Goal: Task Accomplishment & Management: Use online tool/utility

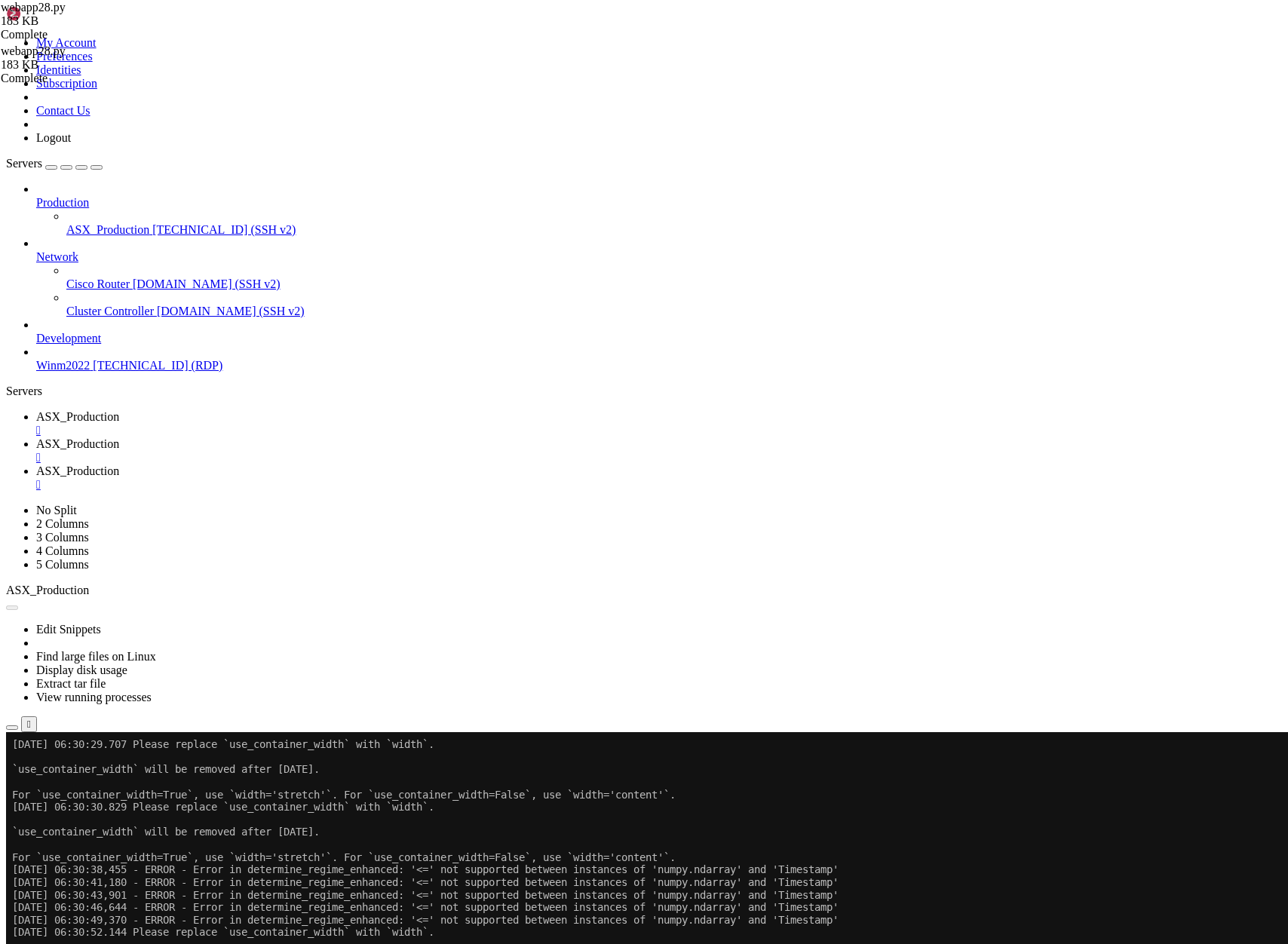
scroll to position [14, 3]
click at [119, 437] on span "ASX_Production" at bounding box center [78, 444] width 83 height 13
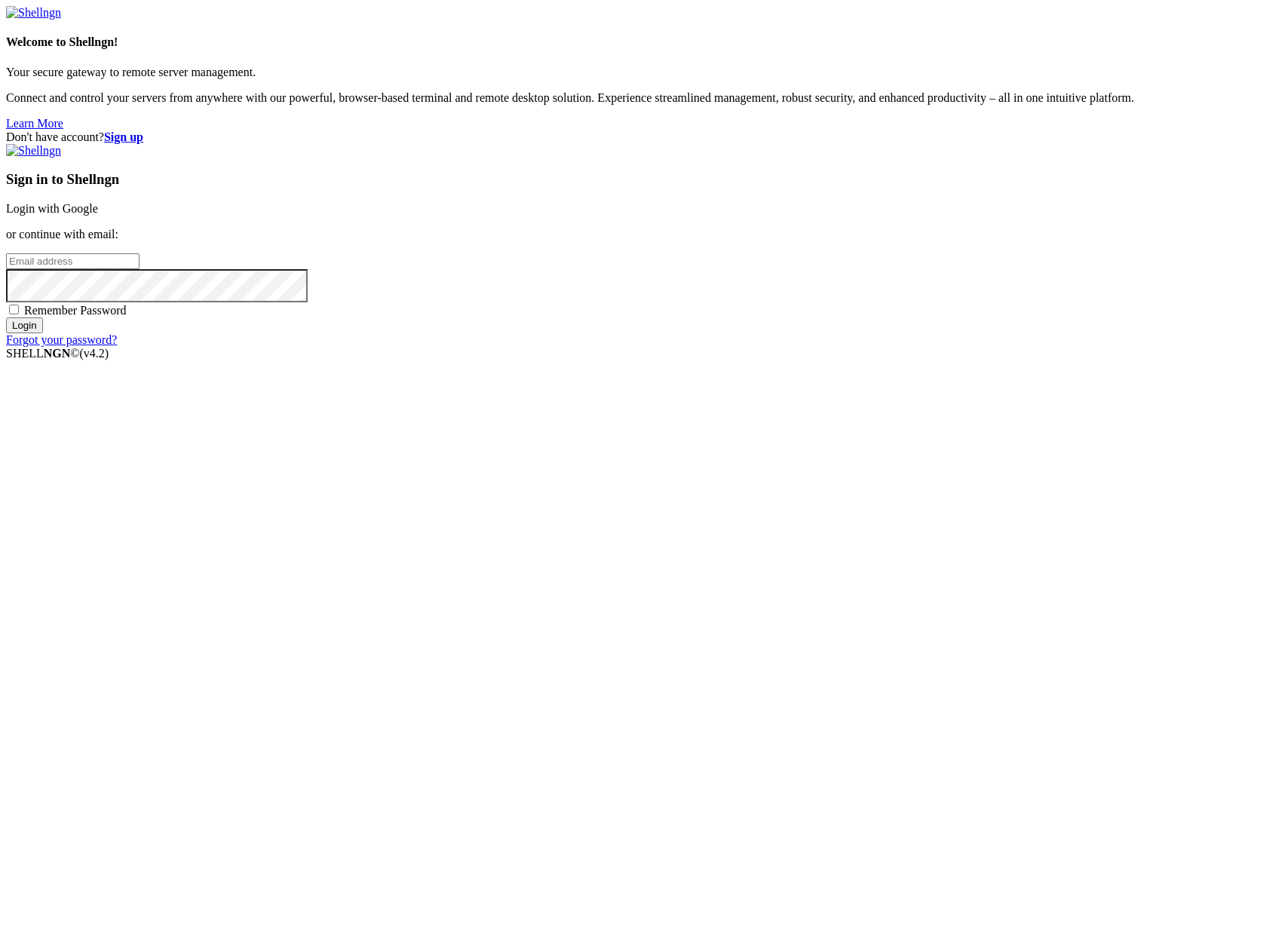
click at [140, 269] on input "email" at bounding box center [73, 261] width 134 height 16
type input "[PERSON_NAME][EMAIL_ADDRESS][DOMAIN_NAME]"
click at [6, 317] on input "Login" at bounding box center [25, 325] width 37 height 16
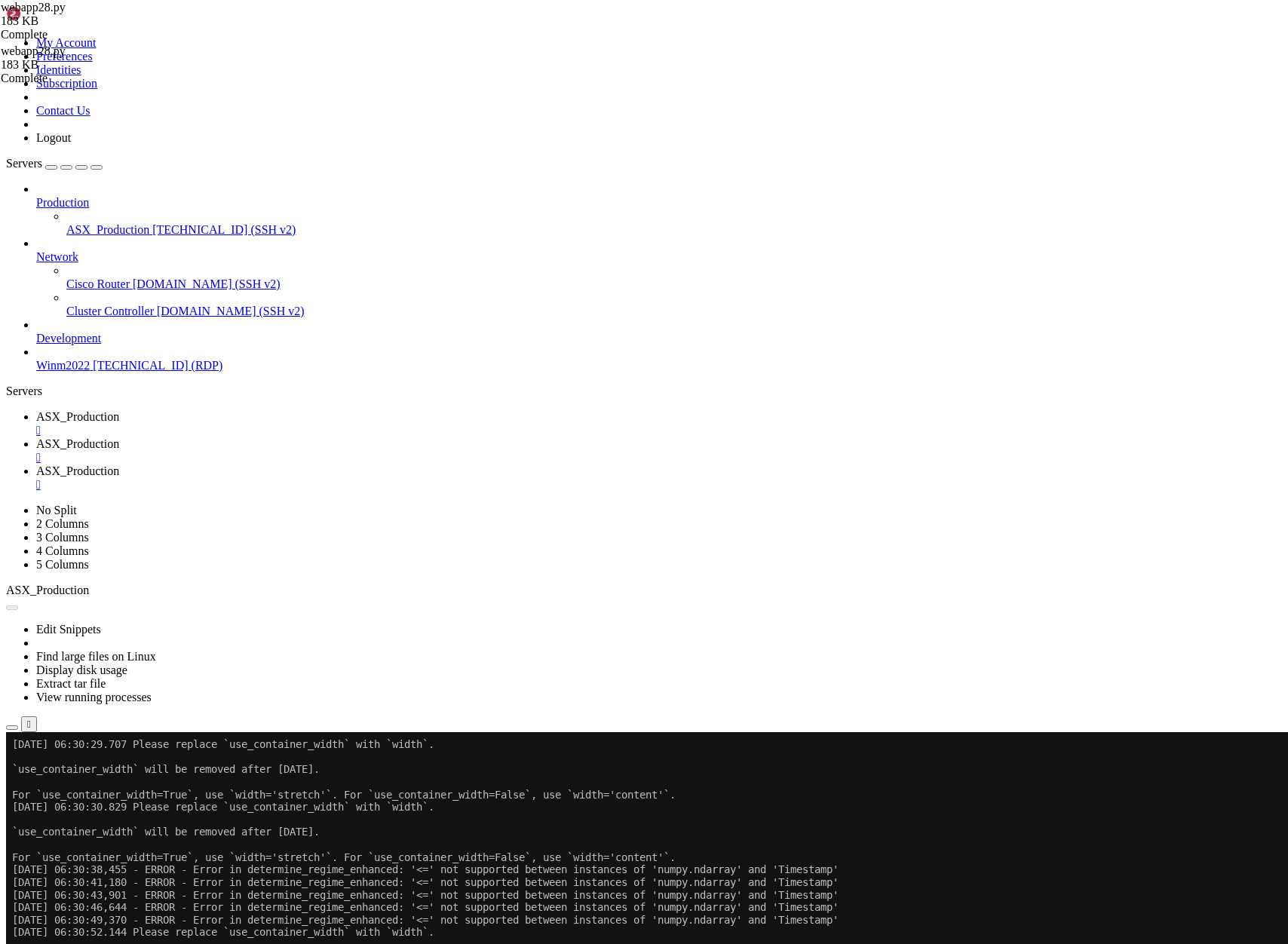
scroll to position [25, 0]
drag, startPoint x: 360, startPoint y: 1367, endPoint x: 199, endPoint y: 1293, distance: 177.2
click at [265, 410] on link "ASX_Production " at bounding box center [659, 424] width 1246 height 27
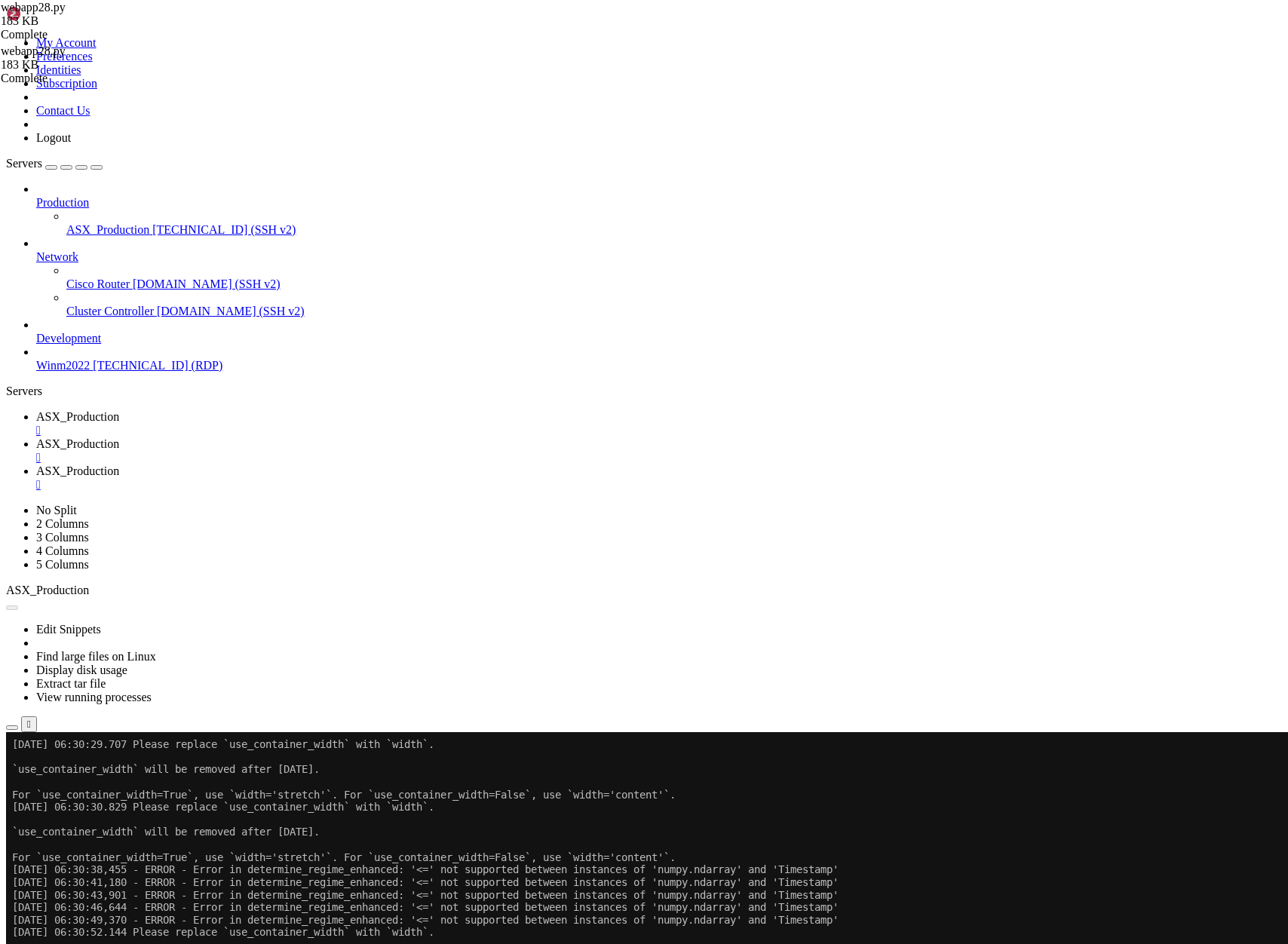
click at [66, 775] on button "Reconnect" at bounding box center [36, 783] width 60 height 16
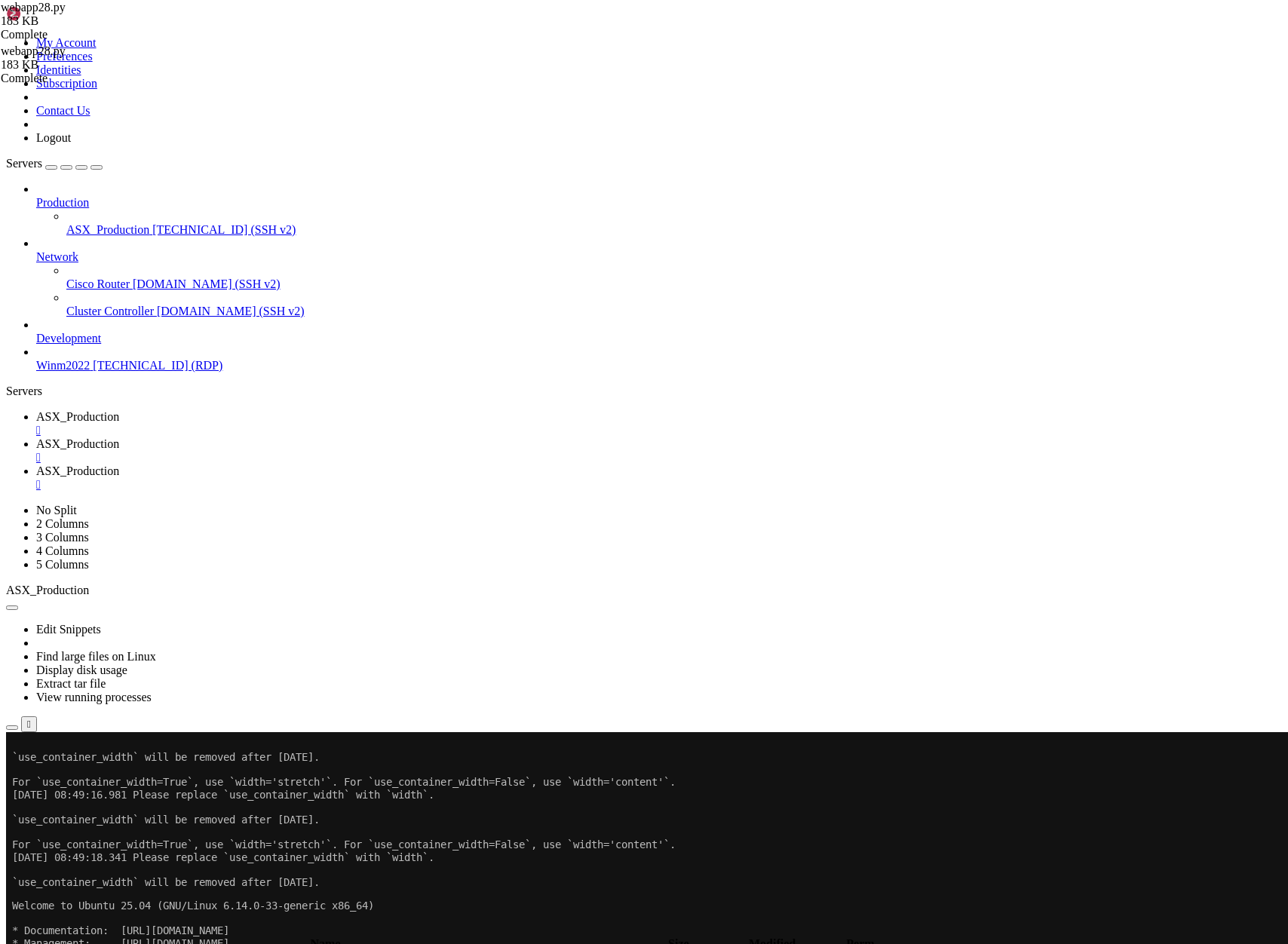
click at [119, 437] on span "ASX_Production" at bounding box center [78, 444] width 83 height 13
click at [119, 410] on span "ASX_Production" at bounding box center [78, 416] width 83 height 13
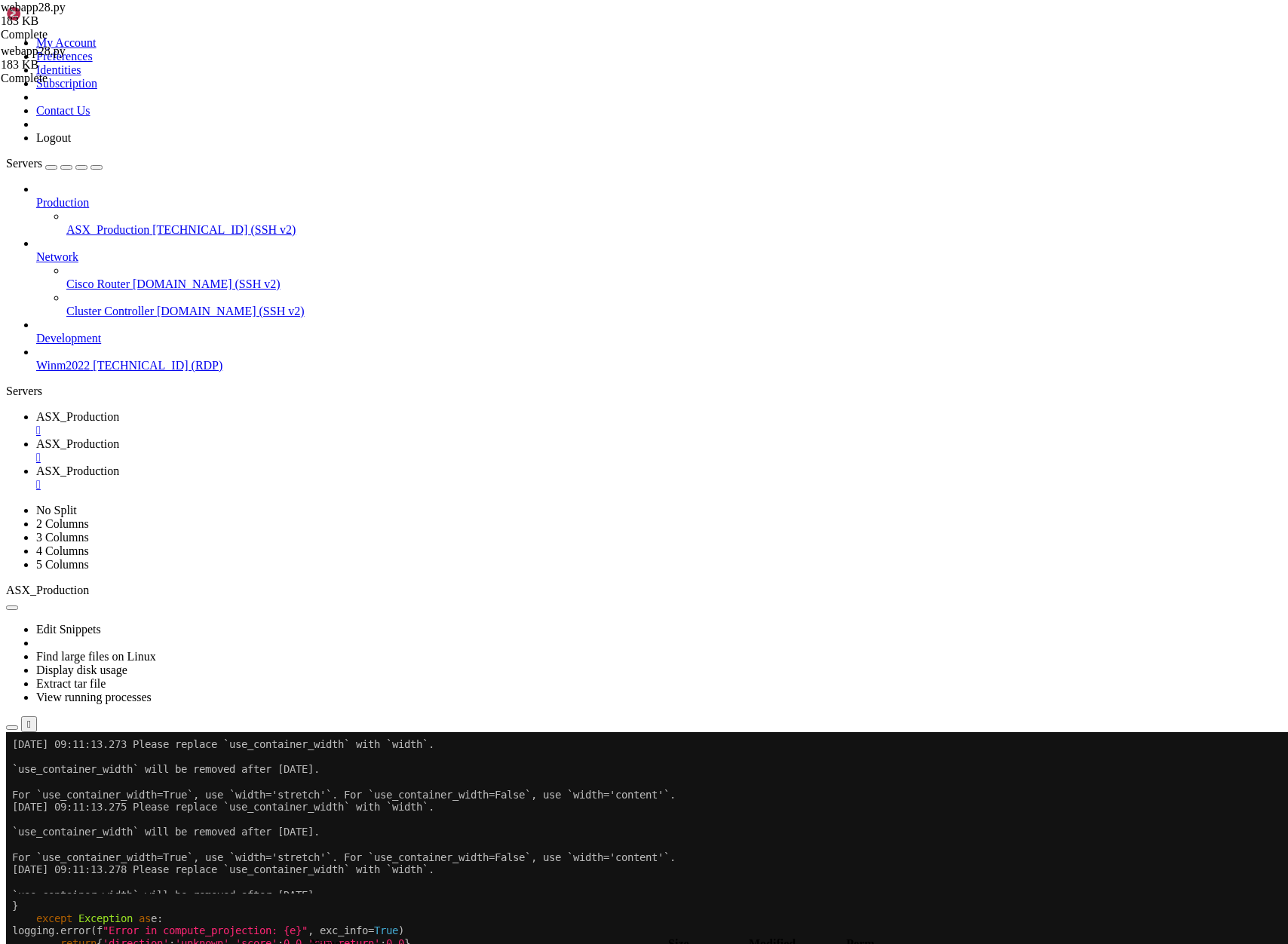
click at [119, 437] on span "ASX_Production" at bounding box center [78, 444] width 83 height 13
click at [119, 410] on span "ASX_Production" at bounding box center [78, 416] width 83 height 13
